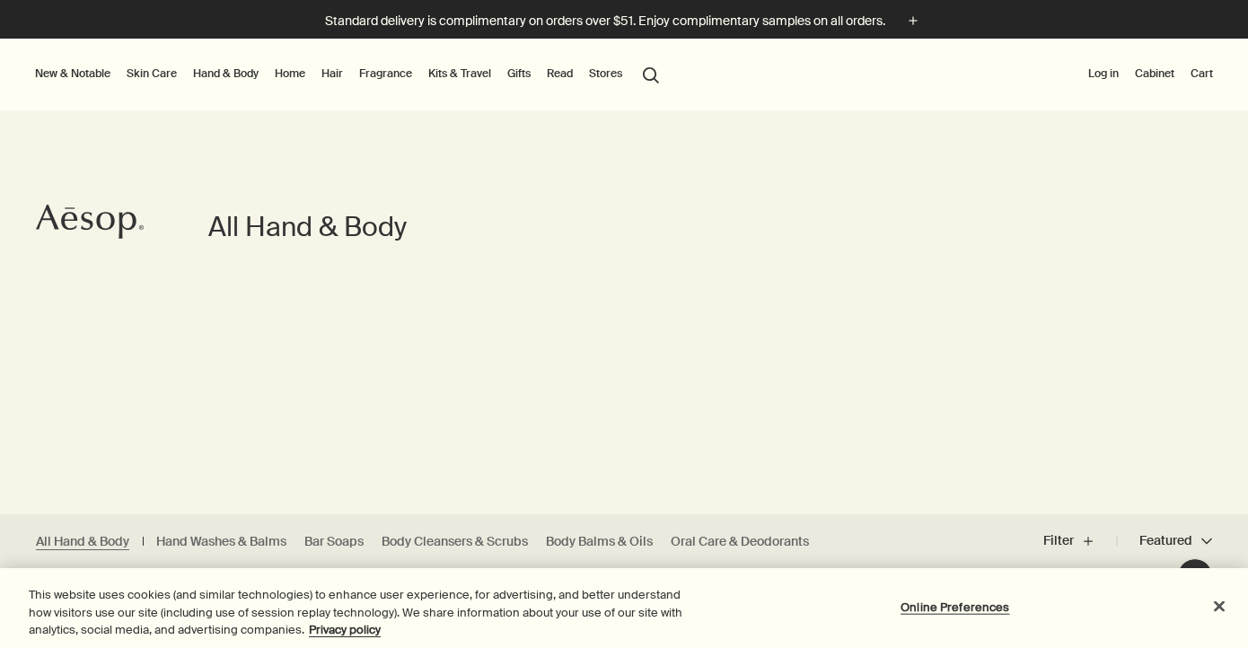
click at [649, 74] on button "search Search" at bounding box center [651, 74] width 32 height 34
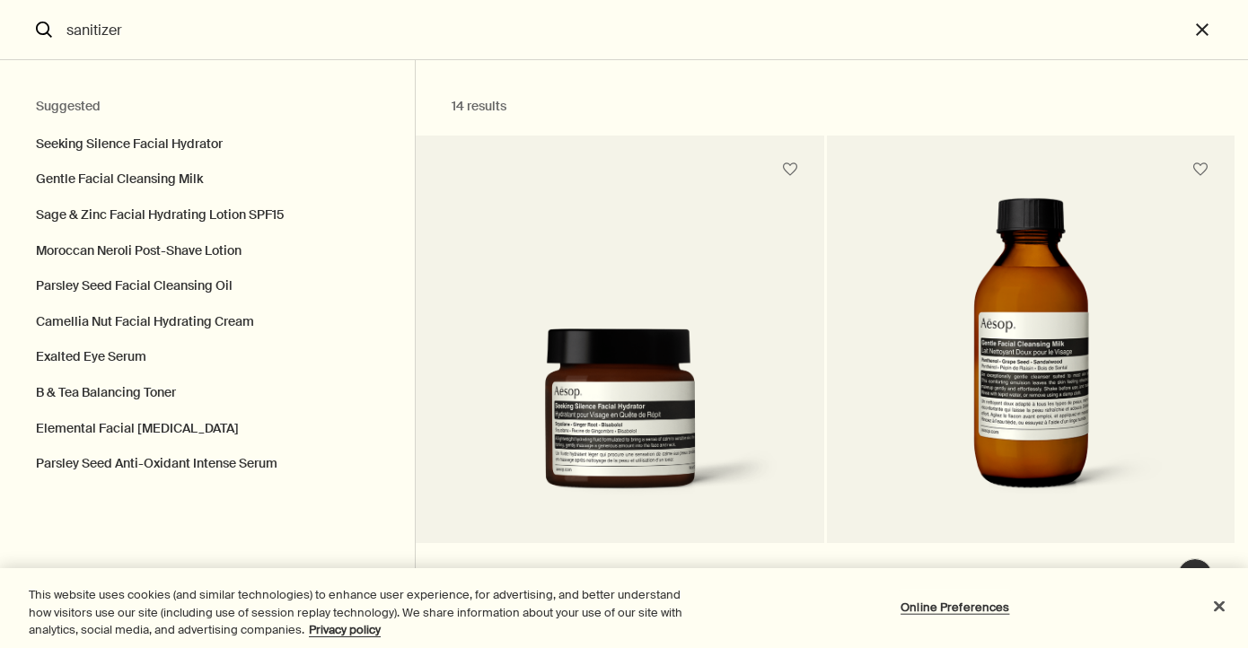
type input "sanitizer"
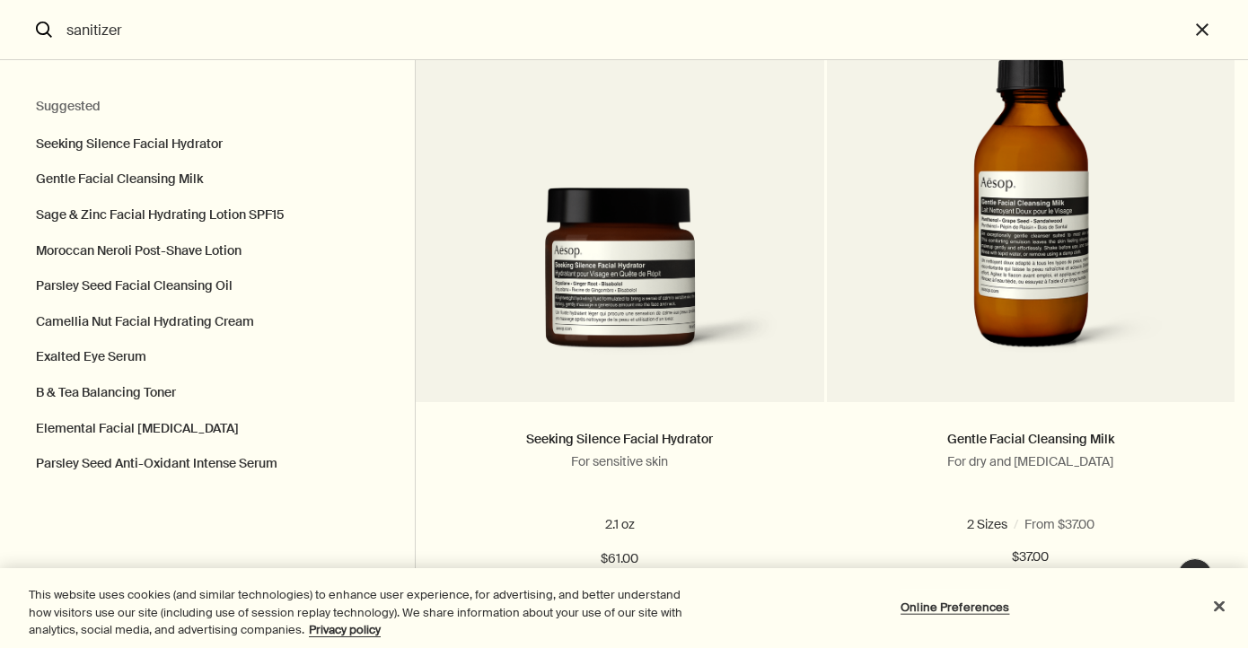
scroll to position [144, 0]
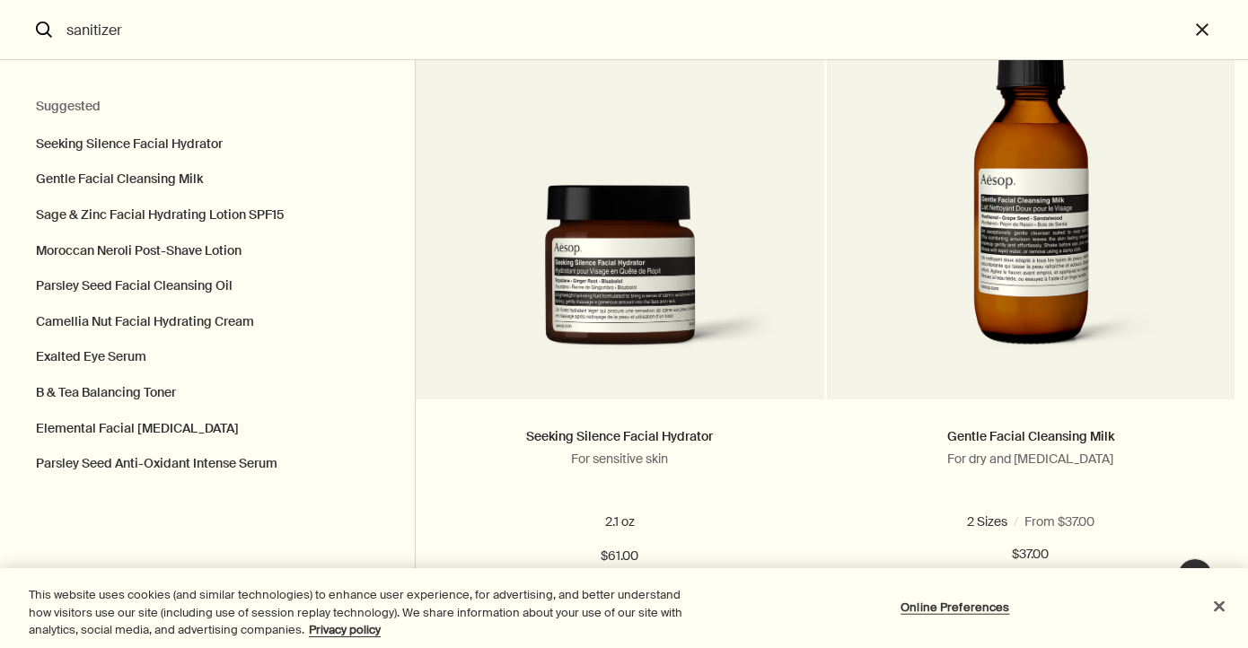
click at [1220, 611] on button "Close" at bounding box center [1220, 606] width 40 height 40
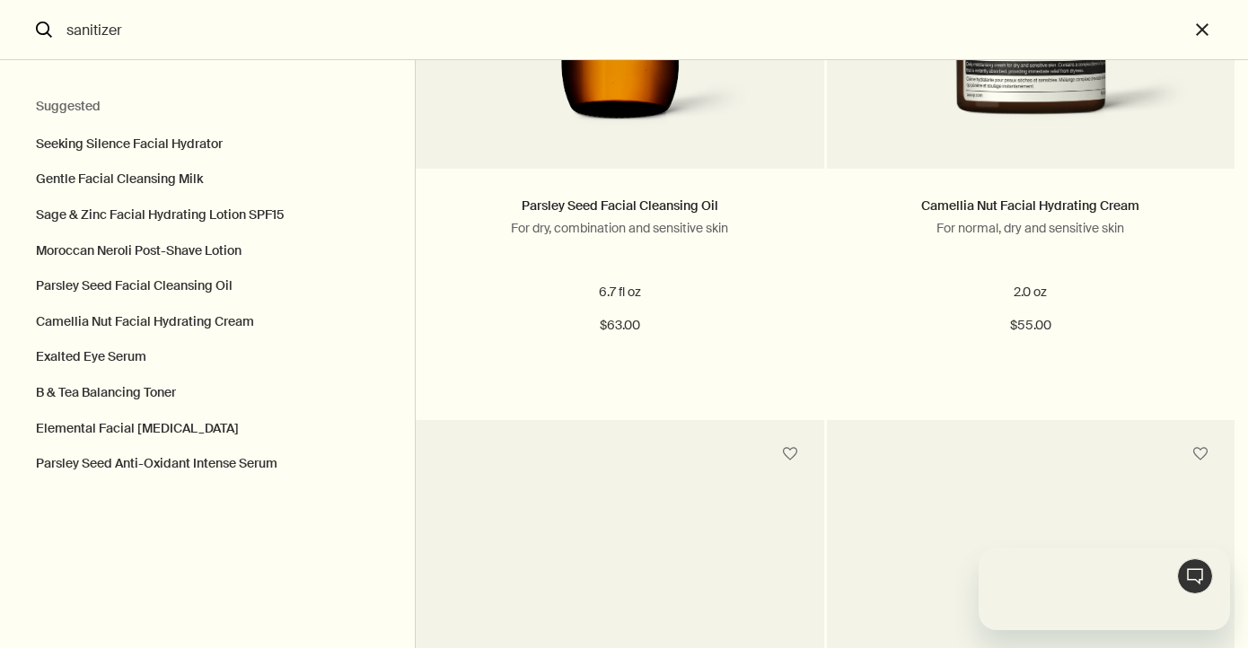
scroll to position [0, 0]
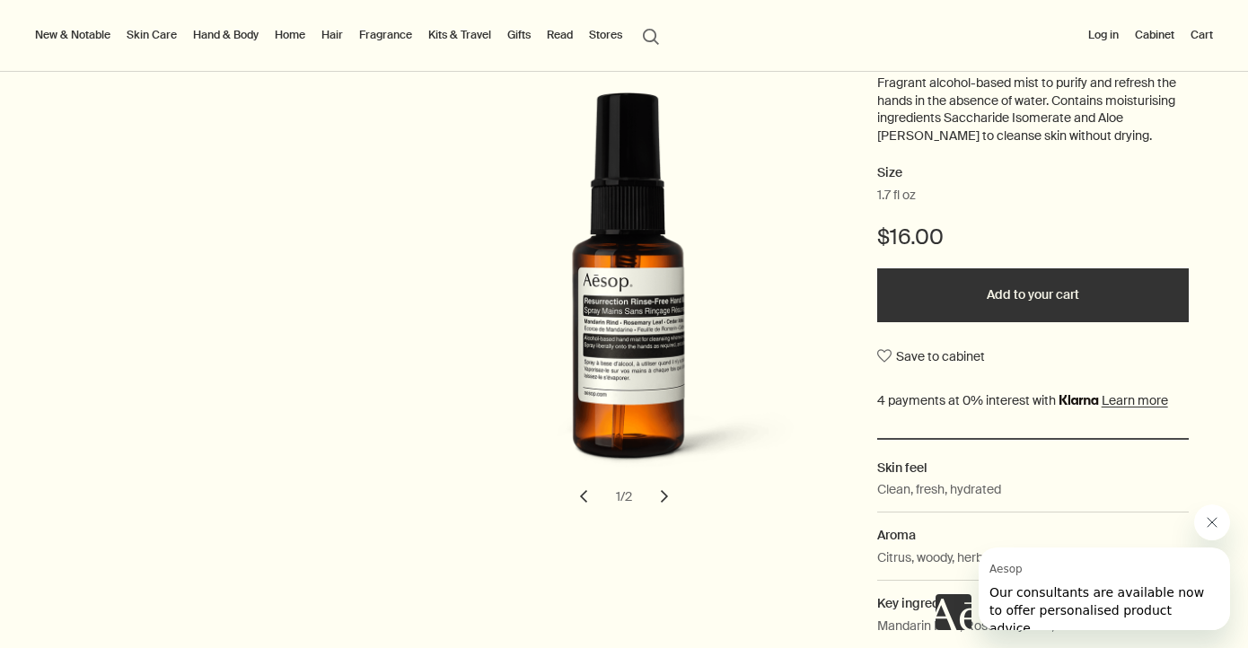
scroll to position [296, 0]
